Goal: Task Accomplishment & Management: Complete application form

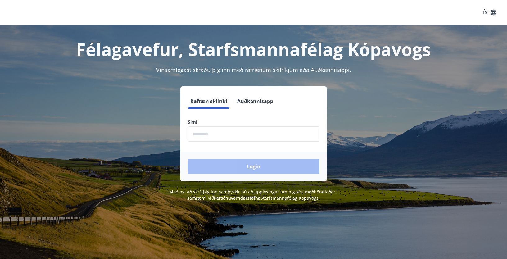
click at [198, 135] on input "phone" at bounding box center [254, 133] width 132 height 15
type input "********"
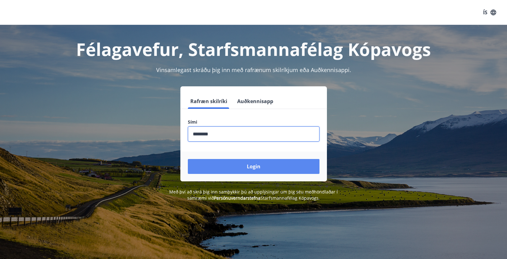
click at [244, 165] on button "Login" at bounding box center [254, 166] width 132 height 15
